Goal: Task Accomplishment & Management: Complete application form

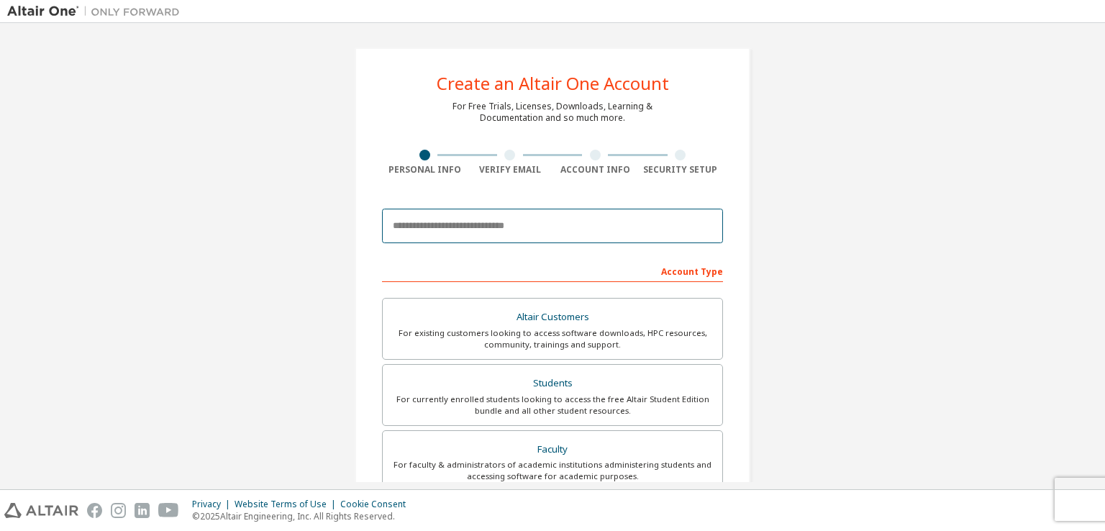
click at [521, 228] on input "email" at bounding box center [552, 226] width 341 height 35
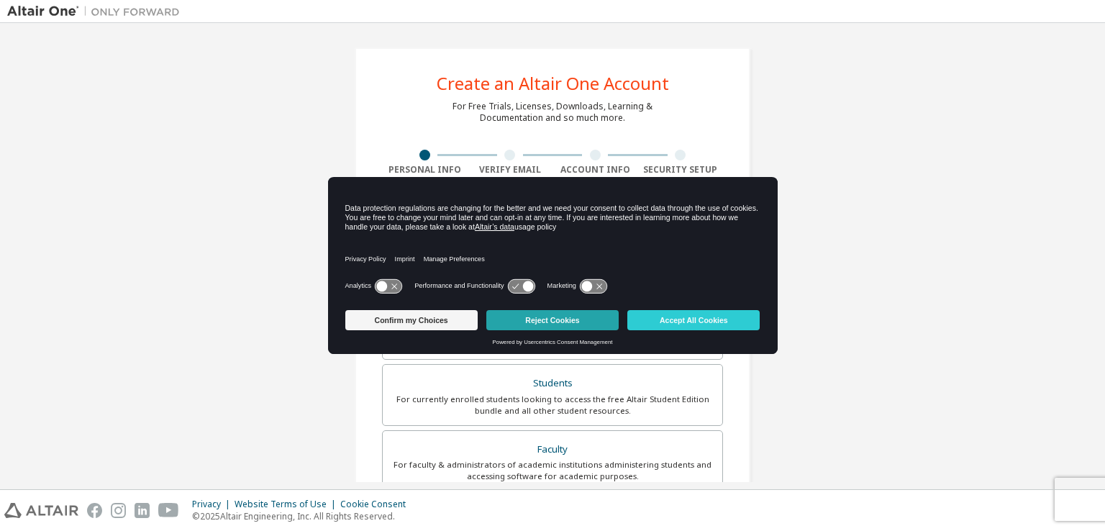
click at [584, 317] on button "Reject Cookies" at bounding box center [552, 320] width 132 height 20
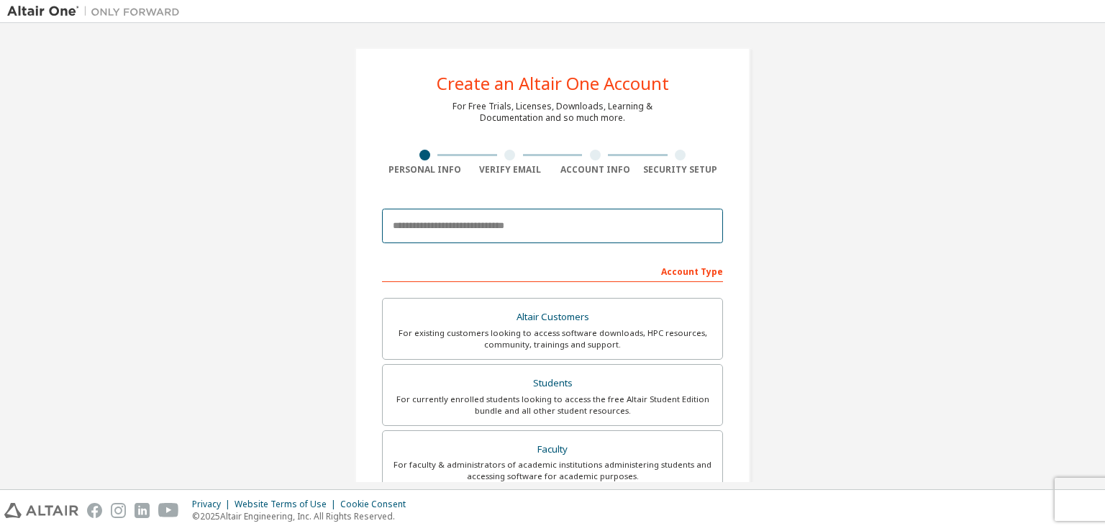
click at [510, 222] on input "email" at bounding box center [552, 226] width 341 height 35
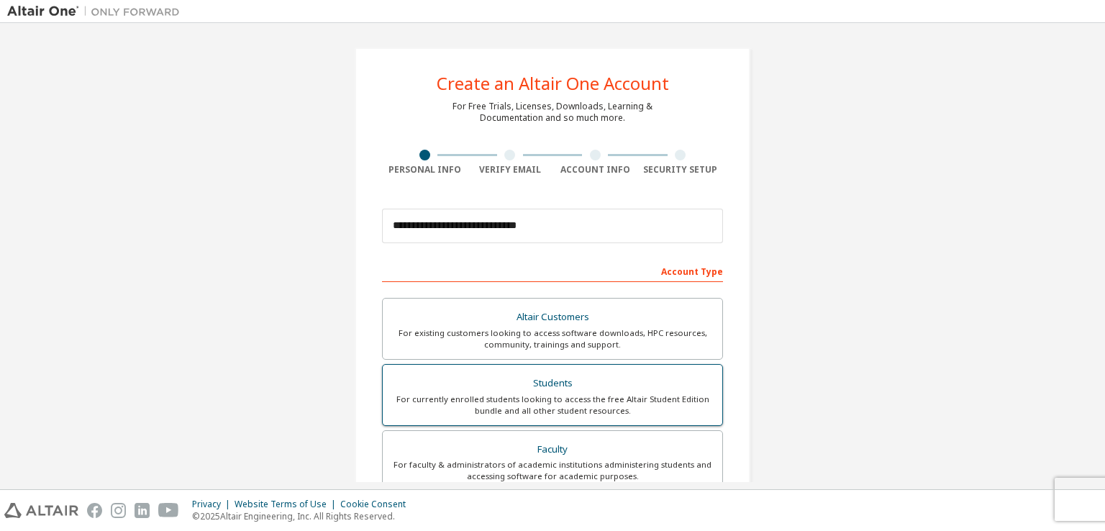
click at [644, 386] on div "Students" at bounding box center [552, 383] width 322 height 20
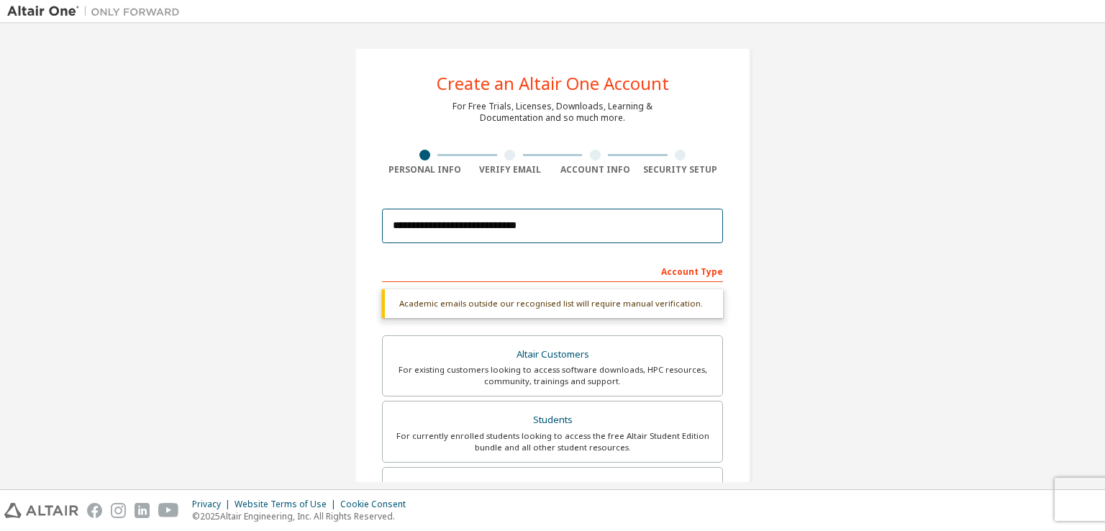
click at [587, 226] on input "**********" at bounding box center [552, 226] width 341 height 35
type input "**********"
click at [561, 259] on div "Account Type" at bounding box center [552, 270] width 341 height 23
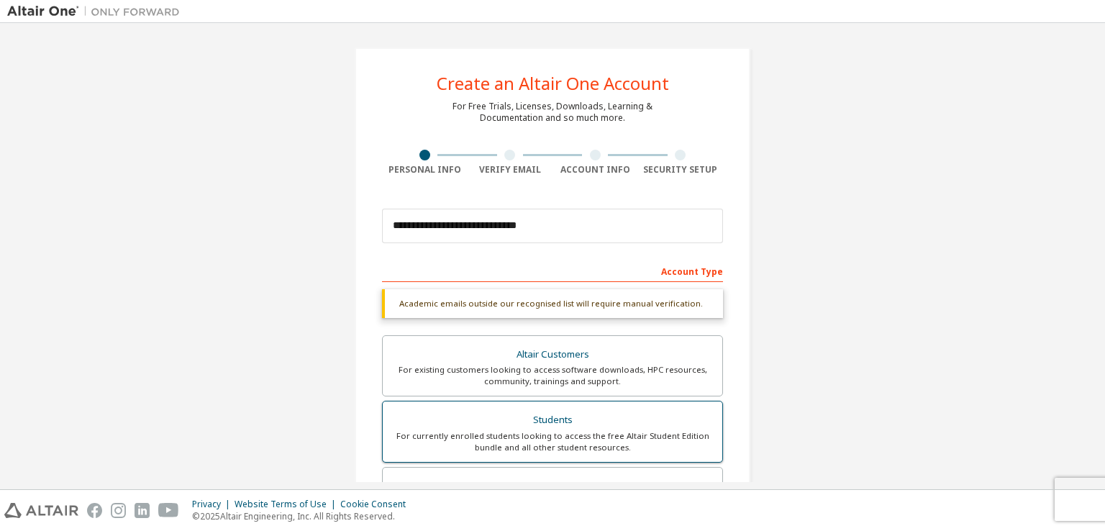
click at [467, 425] on div "Students" at bounding box center [552, 420] width 322 height 20
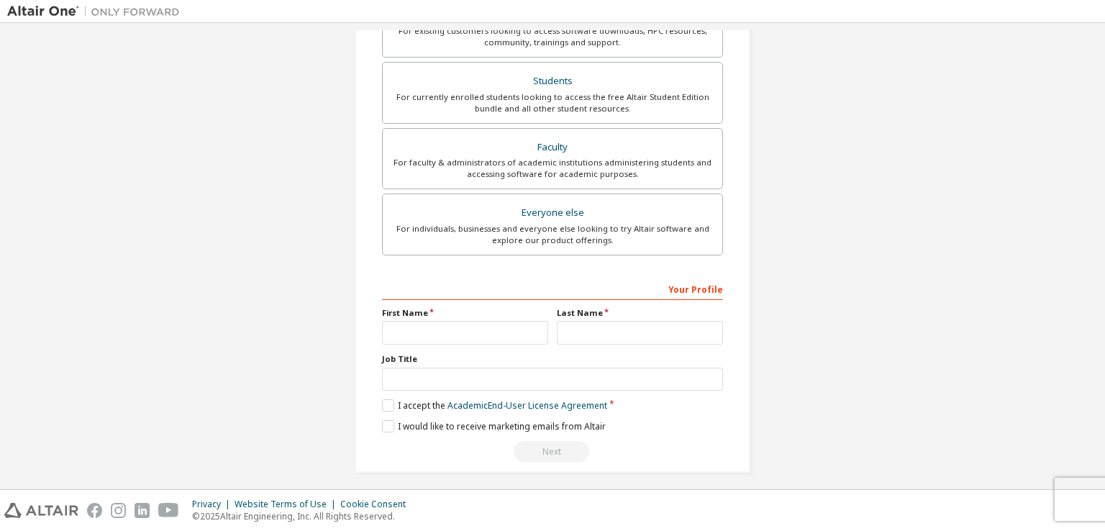
scroll to position [307, 0]
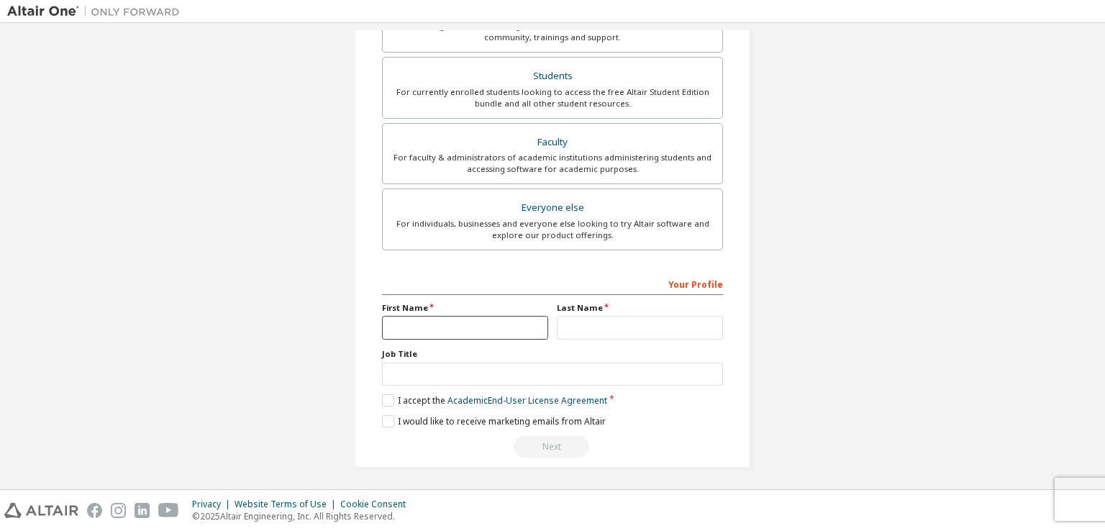
click at [445, 324] on input "text" at bounding box center [465, 328] width 166 height 24
type input "********"
type input "*****"
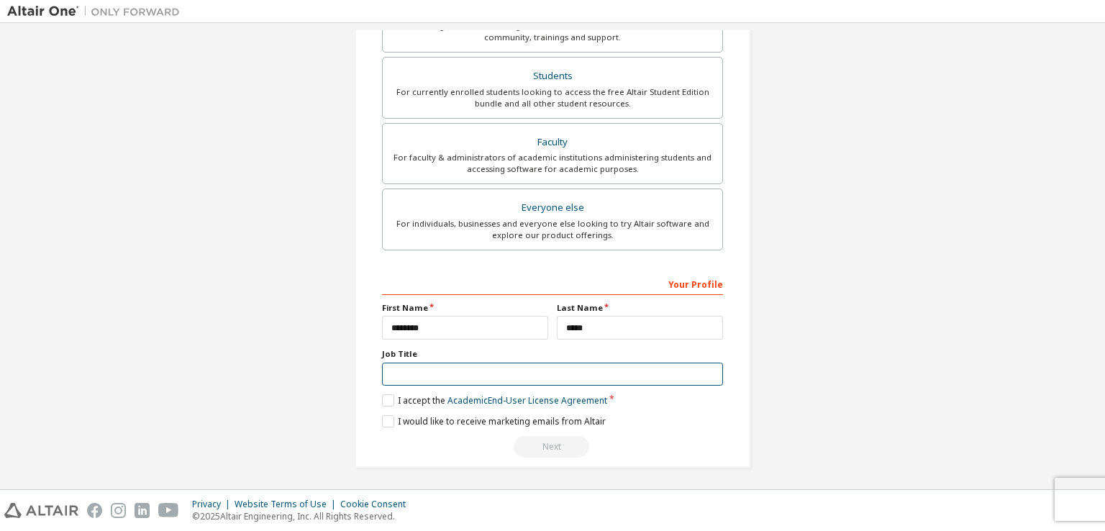
click at [581, 367] on input "text" at bounding box center [552, 375] width 341 height 24
click at [387, 394] on label "I accept the Academic End-User License Agreement" at bounding box center [494, 400] width 225 height 12
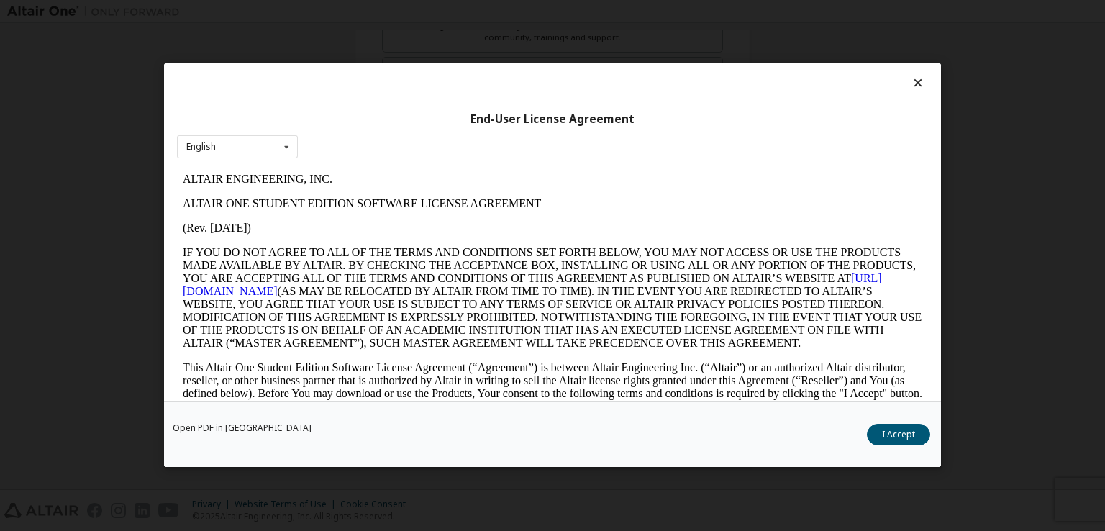
scroll to position [0, 0]
click at [901, 436] on button "I Accept" at bounding box center [898, 435] width 63 height 22
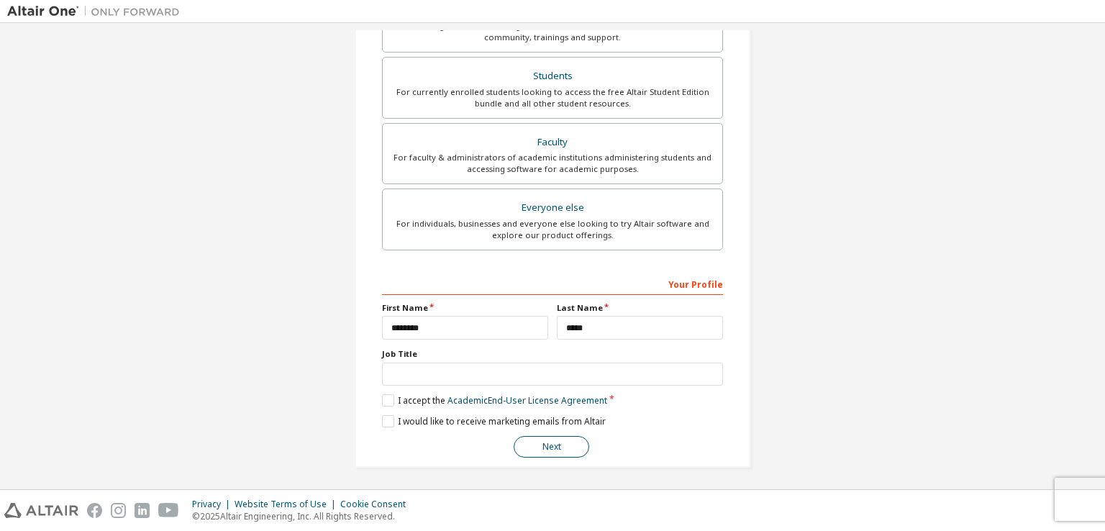
click at [551, 442] on button "Next" at bounding box center [552, 447] width 76 height 22
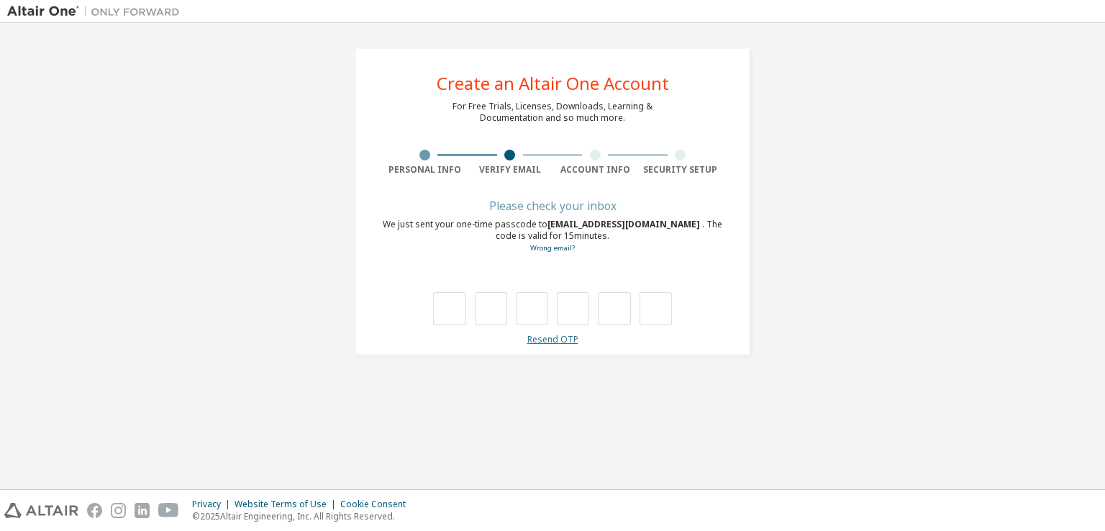
click at [553, 341] on link "Resend OTP" at bounding box center [552, 339] width 51 height 12
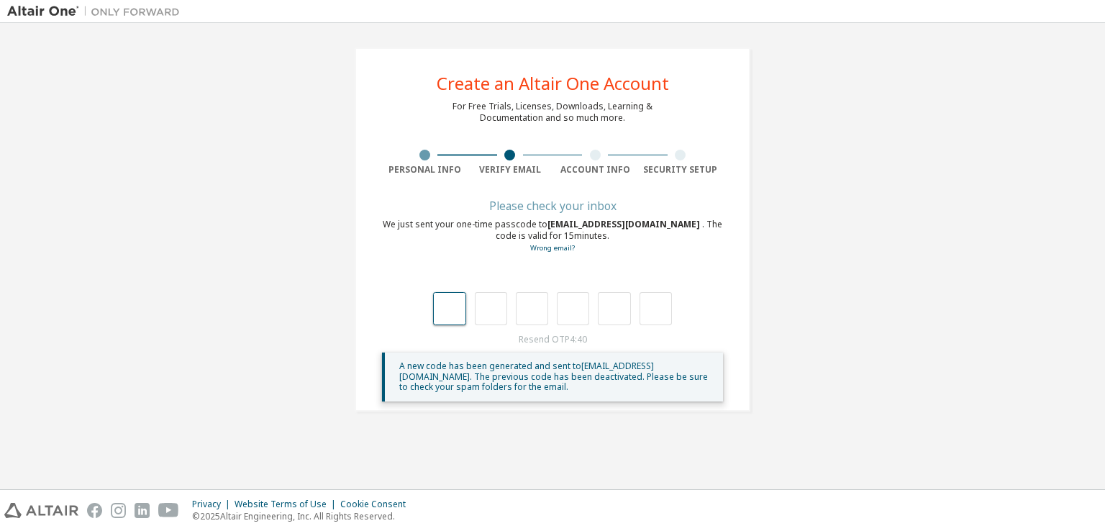
click at [441, 315] on input "text" at bounding box center [449, 308] width 32 height 33
type input "*"
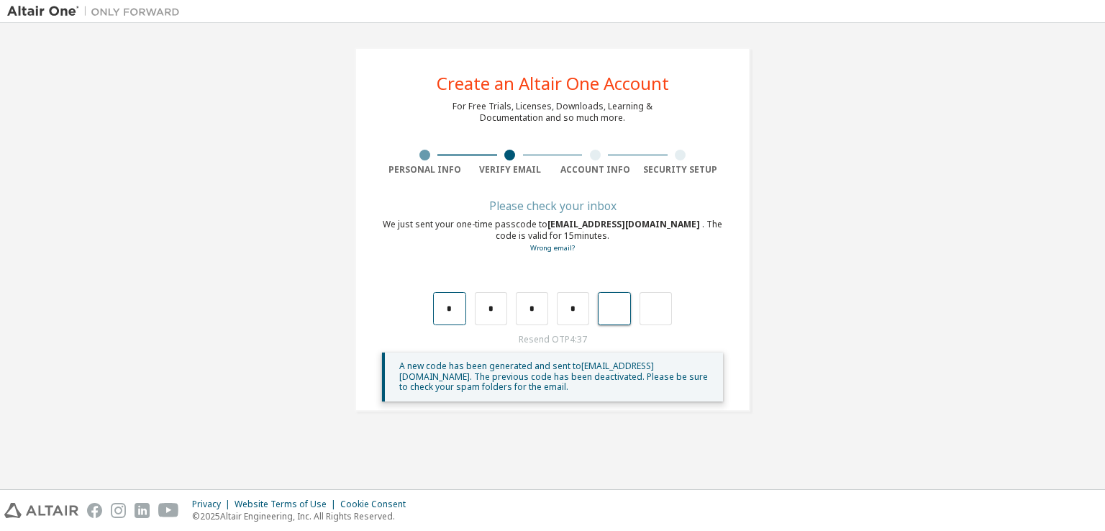
type input "*"
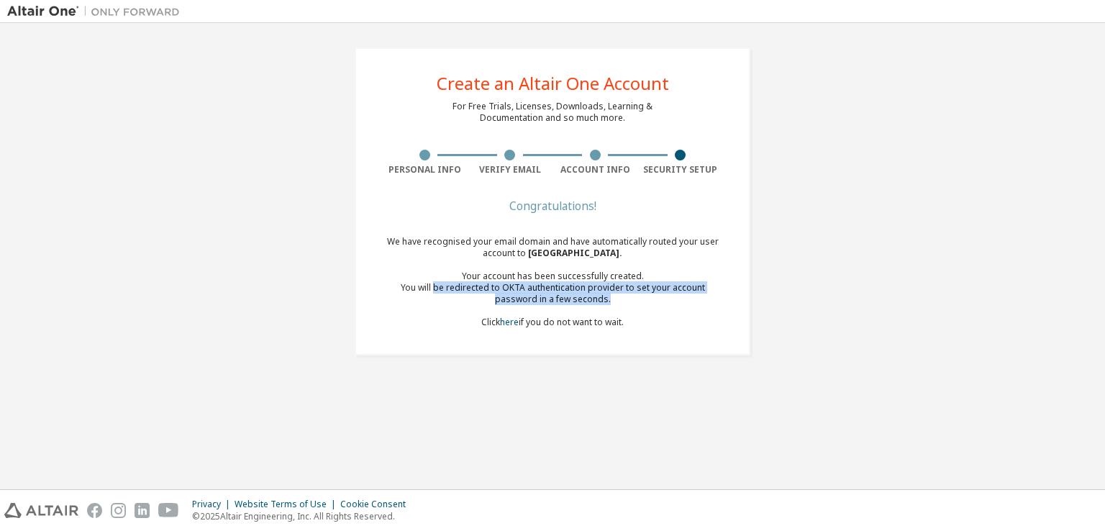
drag, startPoint x: 416, startPoint y: 282, endPoint x: 686, endPoint y: 299, distance: 270.3
click at [686, 299] on div "You will be redirected to OKTA authentication provider to set your account pass…" at bounding box center [552, 293] width 341 height 23
